Goal: Information Seeking & Learning: Learn about a topic

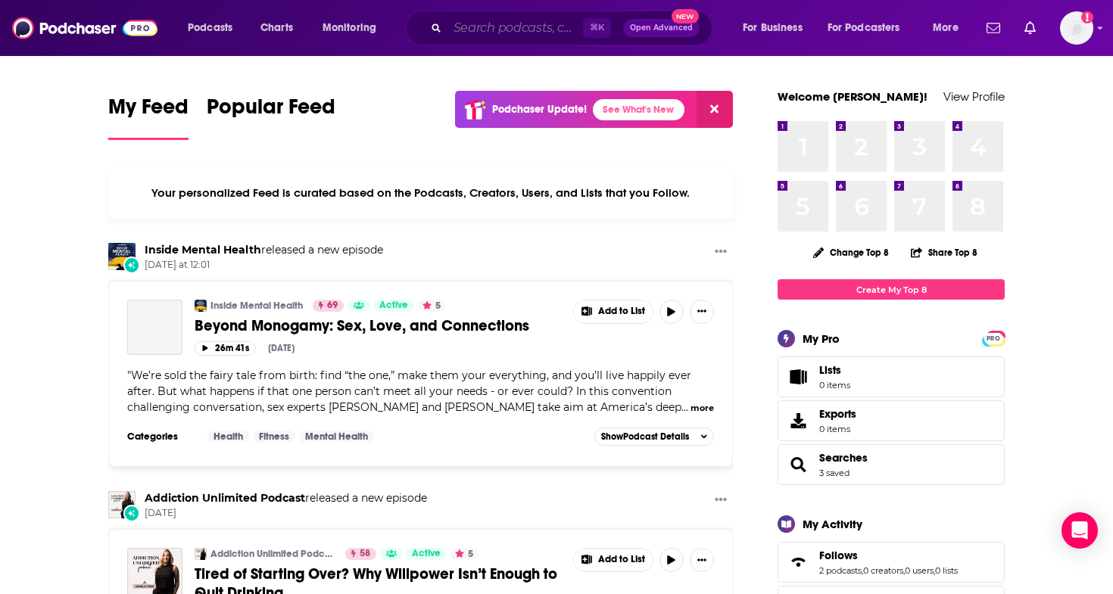
click at [474, 32] on input "Search podcasts, credits, & more..." at bounding box center [516, 28] width 136 height 24
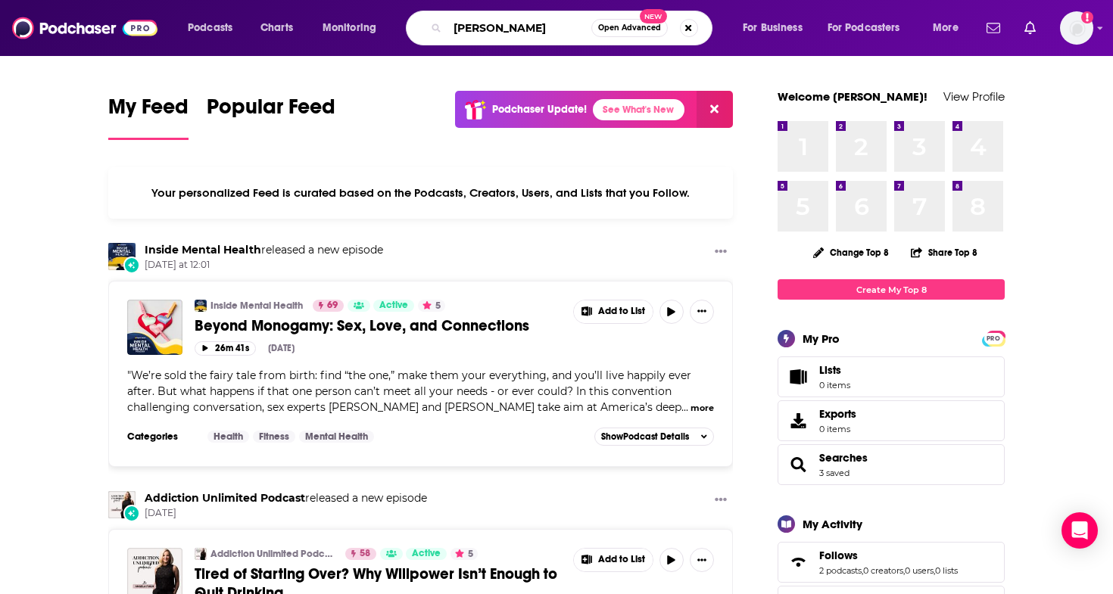
type input "[PERSON_NAME]"
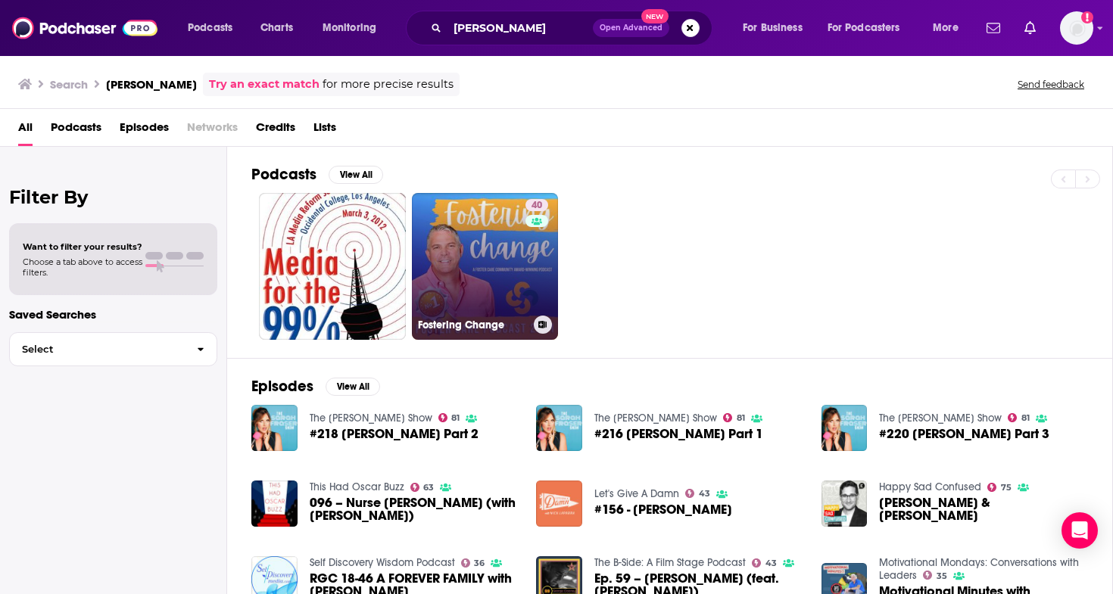
click at [482, 249] on link "40 Fostering Change" at bounding box center [485, 266] width 147 height 147
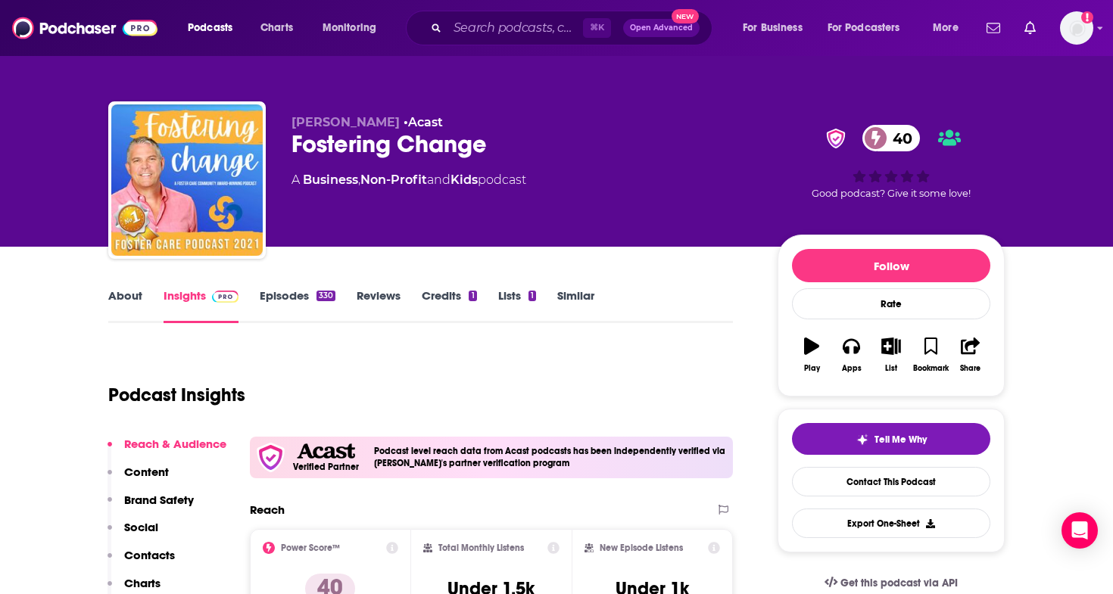
click at [288, 298] on link "Episodes 330" at bounding box center [298, 306] width 76 height 35
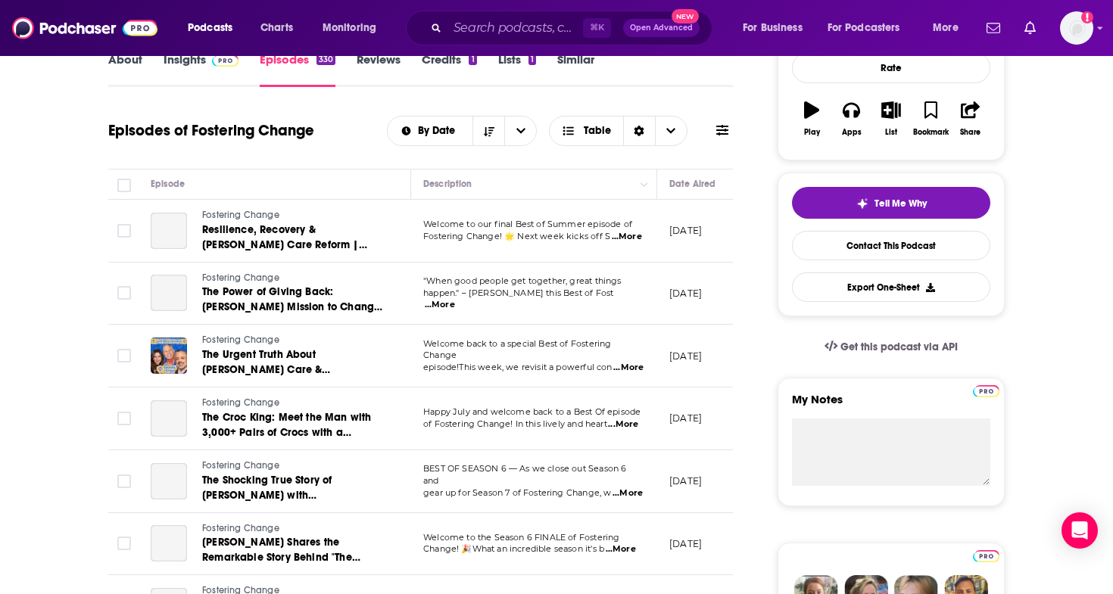
scroll to position [236, 0]
